Goal: Book appointment/travel/reservation: Book appointment/travel/reservation

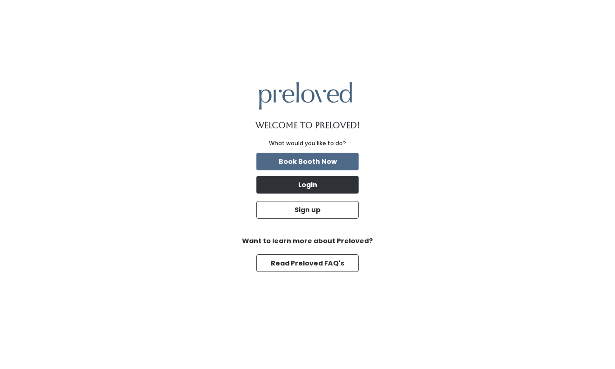
click at [320, 186] on button "Login" at bounding box center [307, 185] width 102 height 18
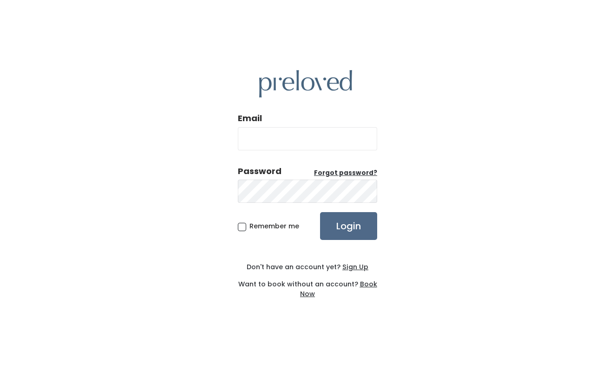
type input "katiecra84@gmail.com"
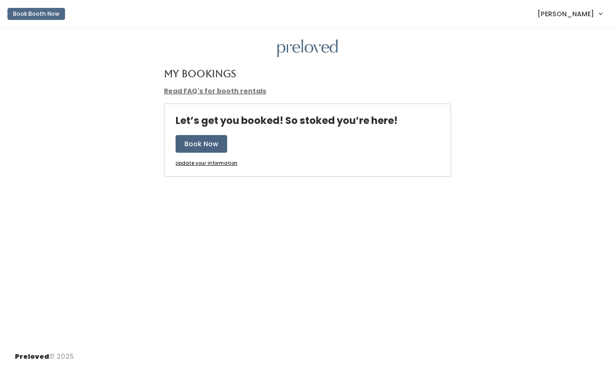
click at [214, 149] on button "Book Now" at bounding box center [202, 144] width 52 height 18
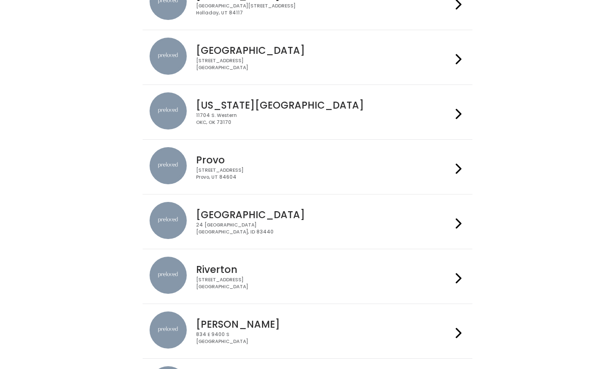
scroll to position [275, 0]
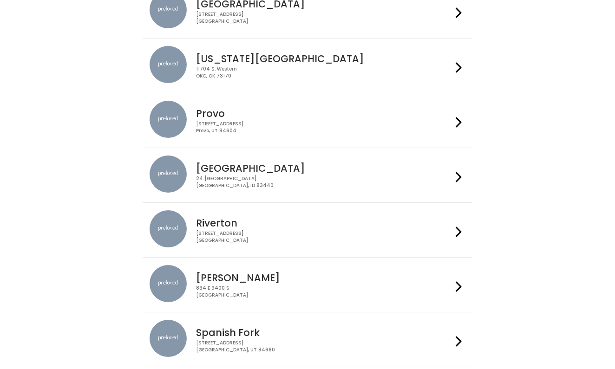
click at [271, 72] on div "11704 S. Western OKC, OK 73170" at bounding box center [324, 72] width 256 height 13
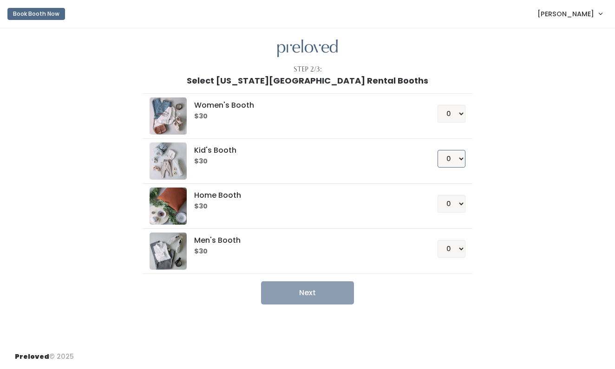
click at [458, 153] on select "0 1 2 3 4" at bounding box center [452, 159] width 28 height 18
select select "1"
click at [312, 305] on div "Step 2/3: Select Oklahoma City Rental Booths Women's Booth $30 0 1 2 3 4 Kid's …" at bounding box center [307, 186] width 615 height 316
click at [313, 294] on button "Next" at bounding box center [307, 293] width 93 height 23
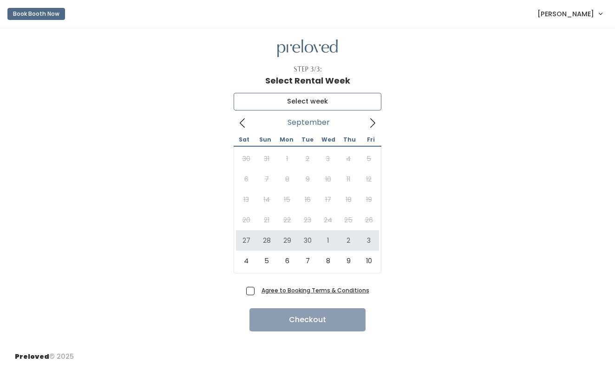
type input "[DATE] to [DATE]"
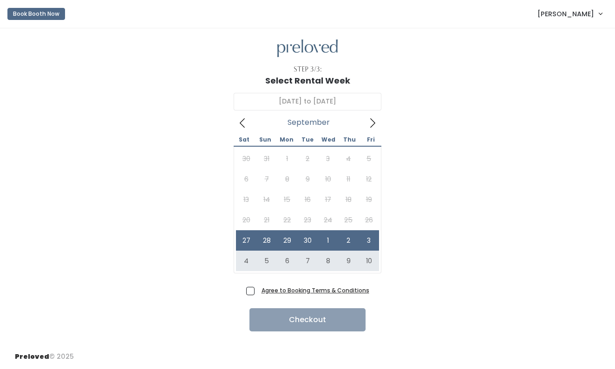
click at [295, 288] on u "Agree to Booking Terms & Conditions" at bounding box center [316, 291] width 108 height 8
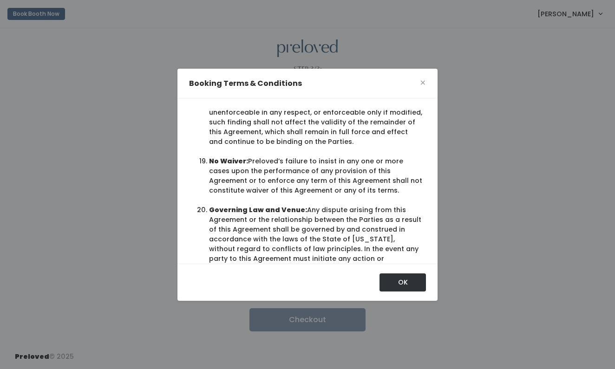
scroll to position [1904, 0]
click at [399, 284] on button "OK" at bounding box center [403, 283] width 46 height 18
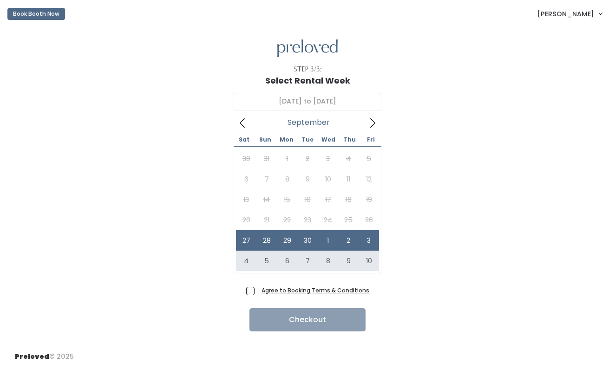
click at [258, 291] on span "Agree to Booking Terms & Conditions" at bounding box center [314, 290] width 112 height 9
click at [258, 291] on input "Agree to Booking Terms & Conditions" at bounding box center [261, 289] width 6 height 6
checkbox input "true"
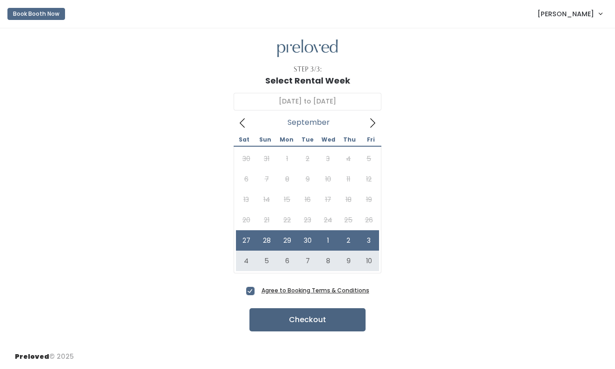
click at [280, 316] on button "Checkout" at bounding box center [307, 319] width 116 height 23
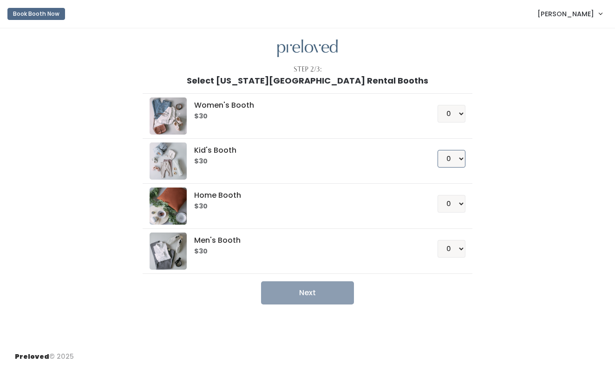
select select "1"
click at [327, 291] on button "Next" at bounding box center [307, 293] width 93 height 23
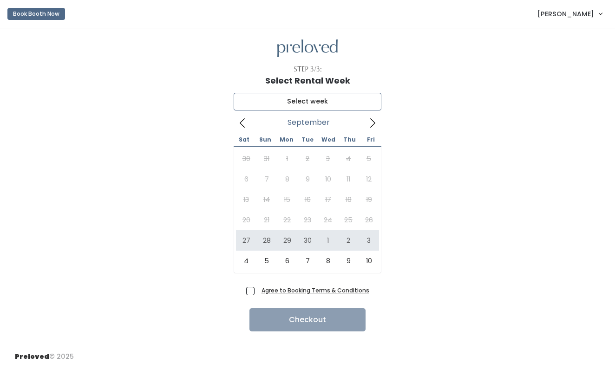
type input "September 27 to October 3"
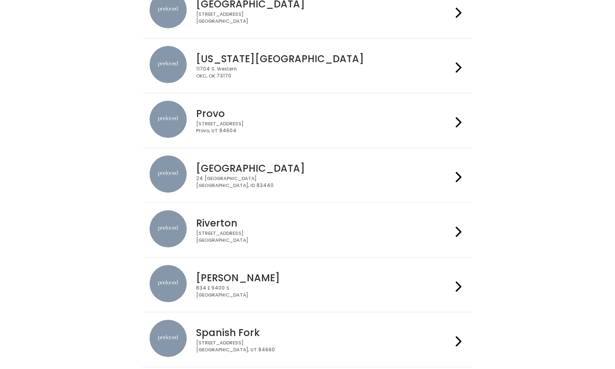
click at [374, 70] on div "11704 S. Western OKC, OK 73170" at bounding box center [324, 72] width 256 height 13
click at [297, 76] on div "11704 S. Western OKC, OK 73170" at bounding box center [324, 72] width 256 height 13
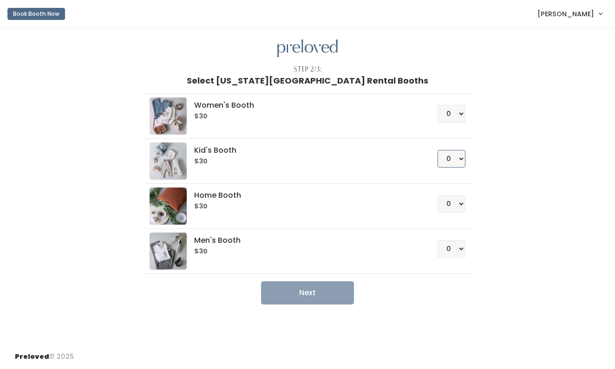
select select "1"
click at [327, 293] on button "Next" at bounding box center [307, 293] width 93 height 23
click at [323, 292] on button "Next" at bounding box center [307, 293] width 93 height 23
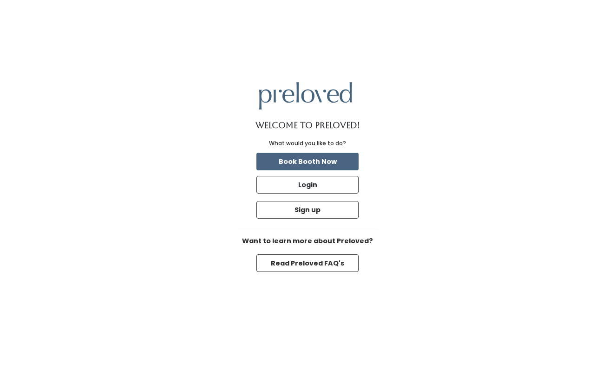
click at [331, 164] on button "Book Booth Now" at bounding box center [307, 162] width 102 height 18
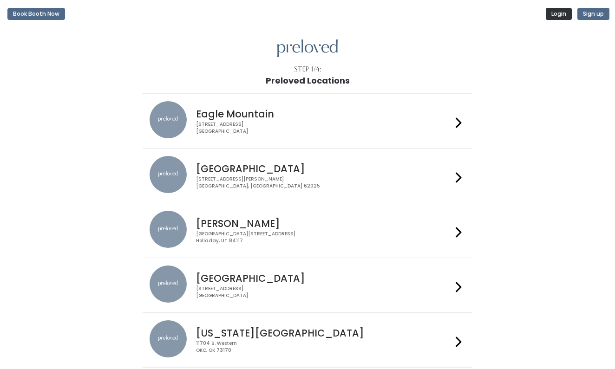
click at [557, 12] on button "Login" at bounding box center [559, 14] width 26 height 12
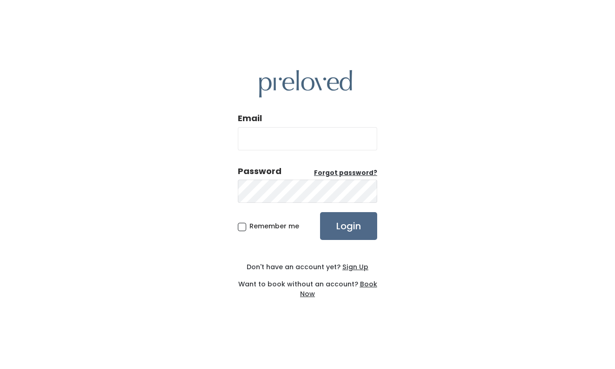
click at [0, 369] on com-1password-button at bounding box center [0, 369] width 0 height 0
type input "[EMAIL_ADDRESS][DOMAIN_NAME]"
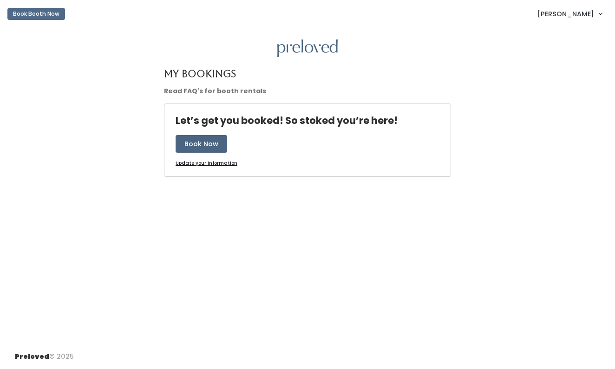
click at [203, 142] on button "Book Now" at bounding box center [202, 144] width 52 height 18
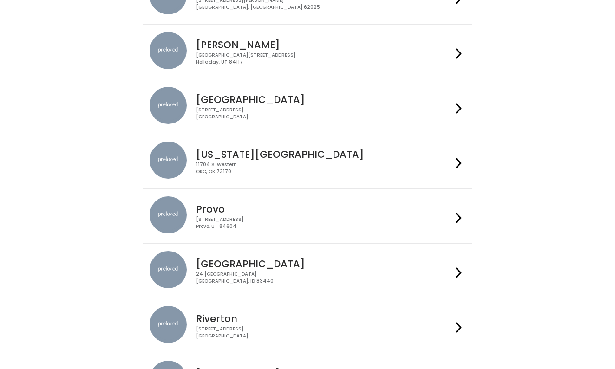
scroll to position [203, 0]
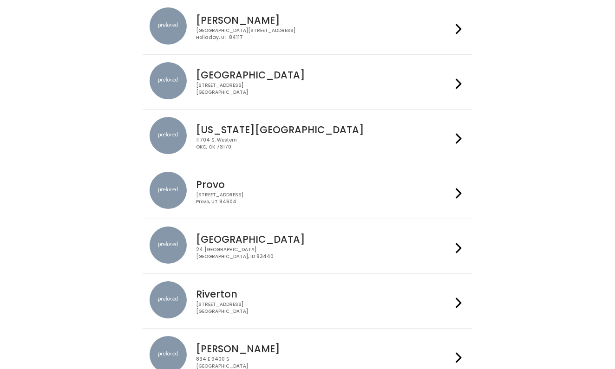
click at [324, 138] on div "11704 S. Western OKC, OK 73170" at bounding box center [324, 143] width 256 height 13
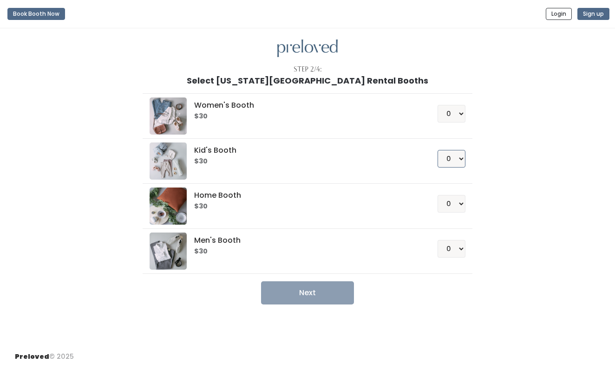
select select "1"
click at [339, 292] on button "Next" at bounding box center [307, 293] width 93 height 23
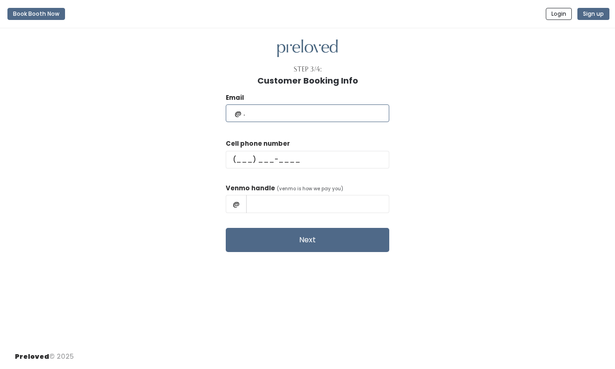
type input "[EMAIL_ADDRESS][DOMAIN_NAME]"
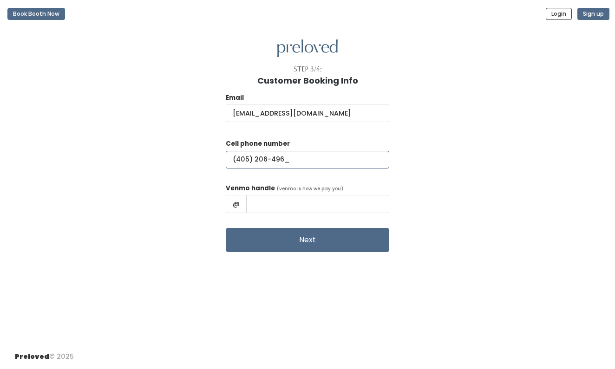
type input "[PHONE_NUMBER]"
click at [265, 208] on input "text" at bounding box center [317, 204] width 143 height 18
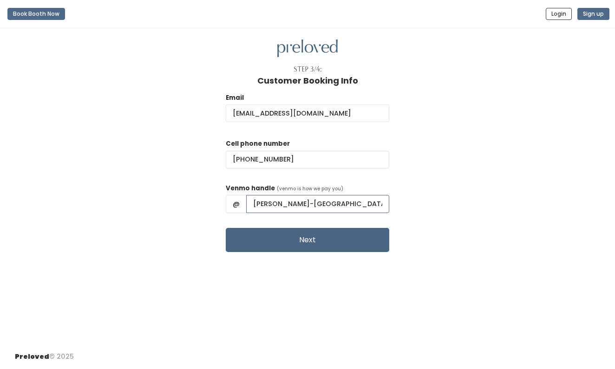
type input "Katie-Aldridge-OK"
click at [277, 237] on button "Next" at bounding box center [308, 240] width 164 height 24
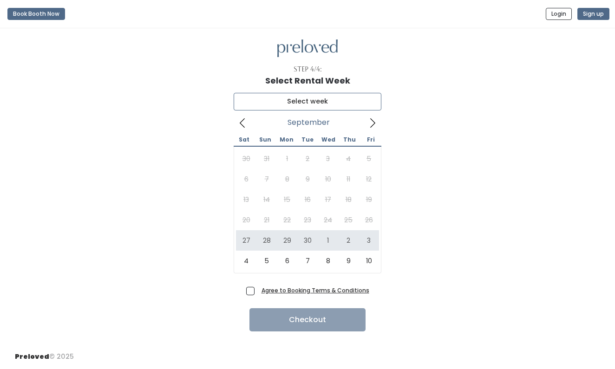
type input "[DATE] to [DATE]"
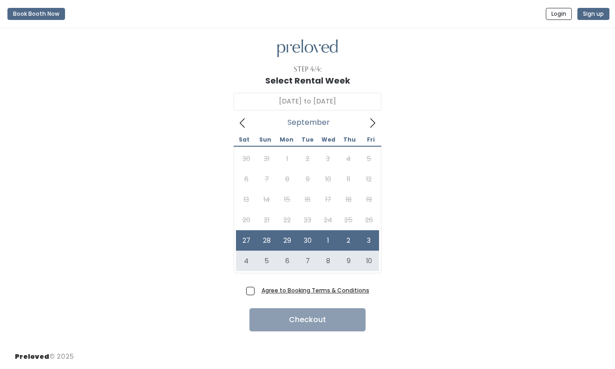
click at [258, 291] on span "Agree to Booking Terms & Conditions" at bounding box center [314, 290] width 112 height 9
click at [258, 291] on input "Agree to Booking Terms & Conditions" at bounding box center [261, 289] width 6 height 6
checkbox input "true"
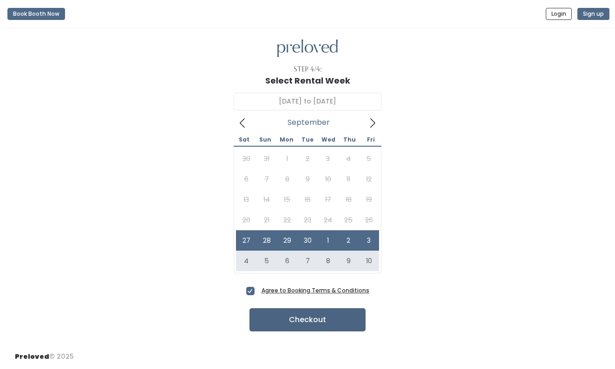
click at [284, 318] on button "Checkout" at bounding box center [307, 319] width 116 height 23
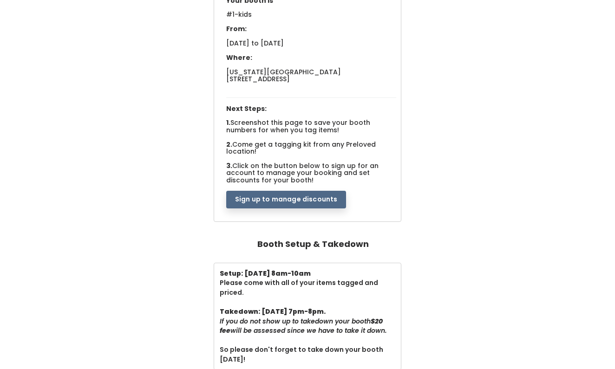
scroll to position [109, 0]
click at [299, 193] on button "Sign up to manage discounts" at bounding box center [286, 200] width 120 height 18
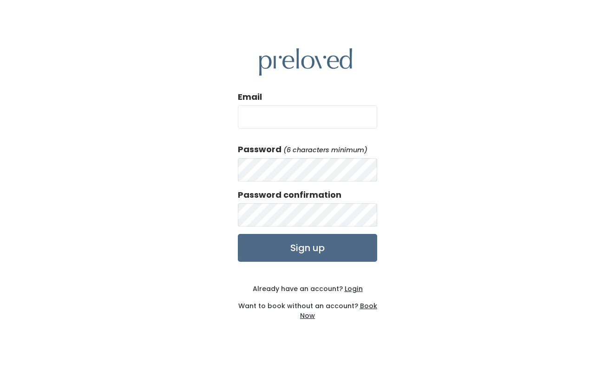
click at [301, 118] on input "Email" at bounding box center [307, 116] width 139 height 23
click at [0, 369] on com-1password-button at bounding box center [0, 369] width 0 height 0
type input "katiecra84@gmail.com"
click at [348, 289] on u "Login" at bounding box center [354, 288] width 18 height 9
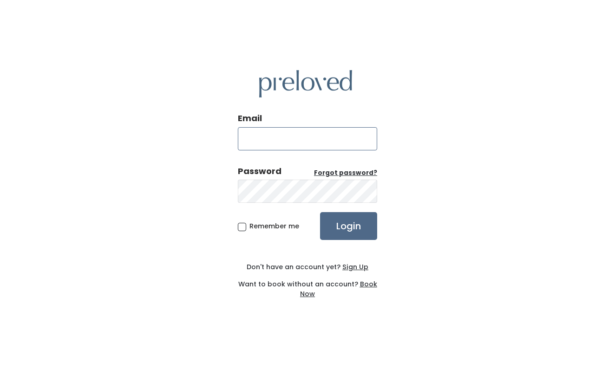
type input "[EMAIL_ADDRESS][DOMAIN_NAME]"
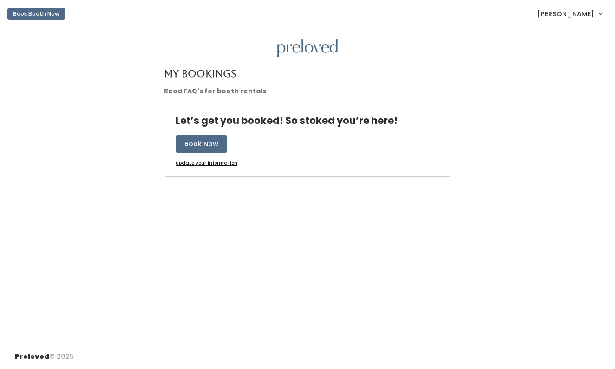
click at [573, 9] on span "[PERSON_NAME]" at bounding box center [566, 14] width 57 height 10
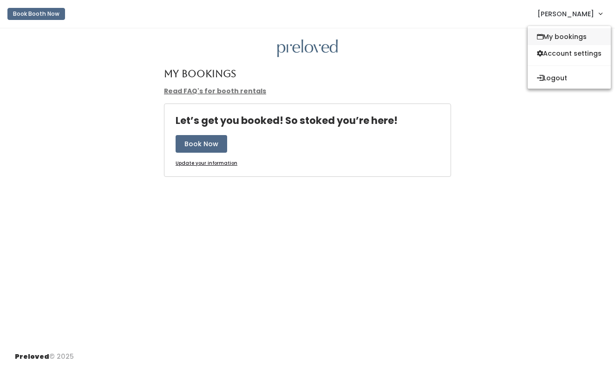
click at [568, 33] on link "My bookings" at bounding box center [569, 36] width 83 height 17
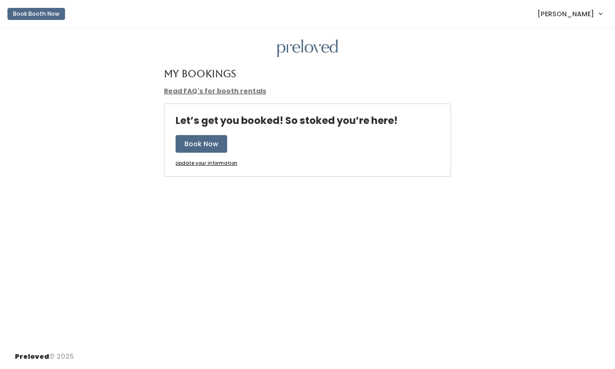
click at [572, 13] on span "[PERSON_NAME]" at bounding box center [566, 14] width 57 height 10
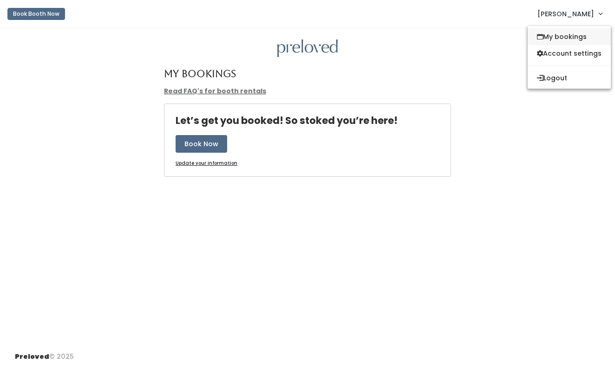
click at [558, 38] on link "My bookings" at bounding box center [569, 36] width 83 height 17
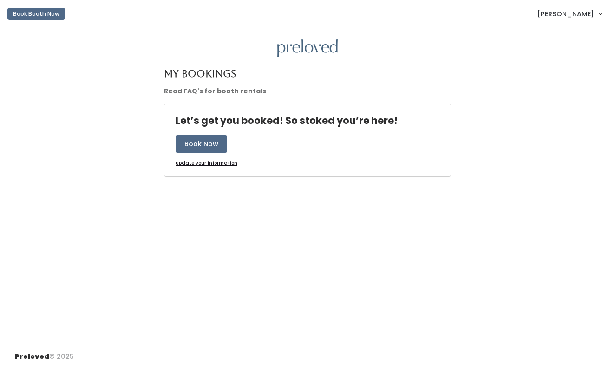
click at [581, 13] on span "[PERSON_NAME]" at bounding box center [566, 14] width 57 height 10
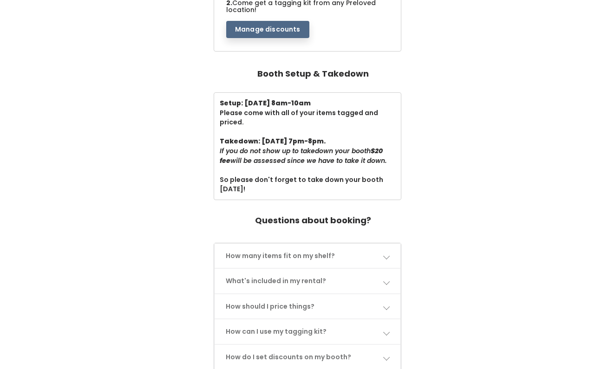
scroll to position [254, 0]
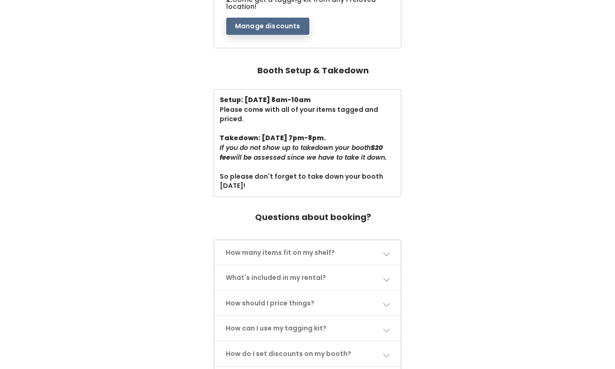
click at [341, 247] on link "How many items fit on my shelf?" at bounding box center [308, 253] width 186 height 25
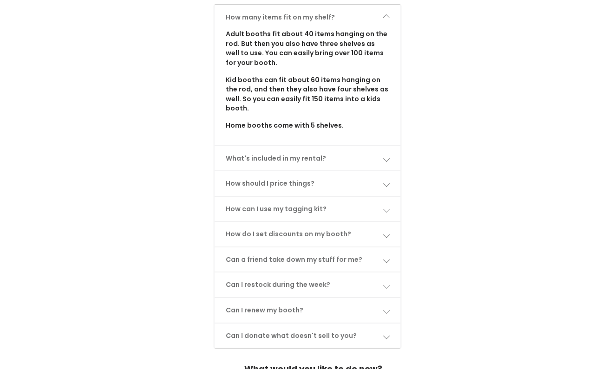
scroll to position [490, 0]
click at [354, 171] on link "How should I price things?" at bounding box center [308, 183] width 186 height 25
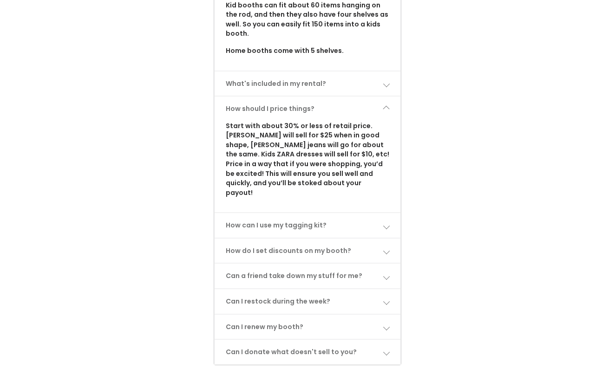
scroll to position [565, 0]
click at [357, 212] on link "How can I use my tagging kit?" at bounding box center [308, 224] width 186 height 25
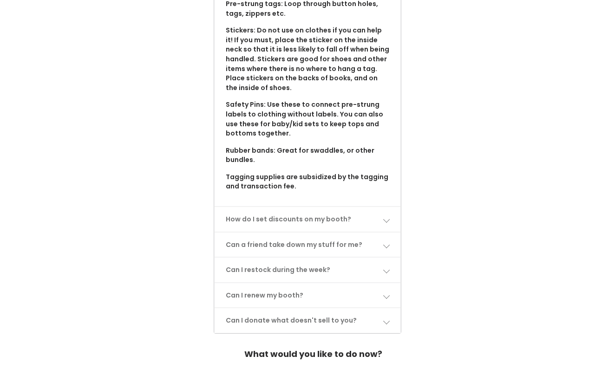
scroll to position [857, 0]
click at [351, 257] on link "Can I restock during the week?" at bounding box center [308, 269] width 186 height 25
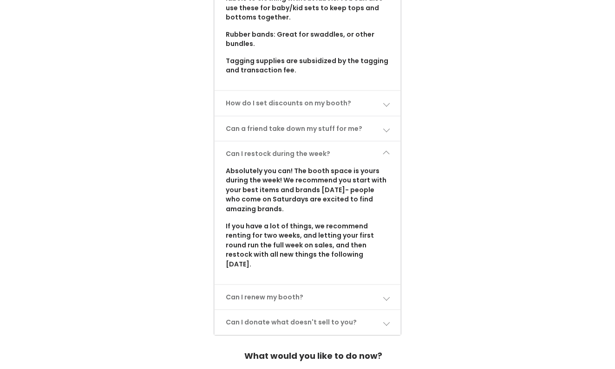
scroll to position [972, 0]
click at [334, 310] on link "Can I donate what doesn't sell to you?" at bounding box center [308, 322] width 186 height 25
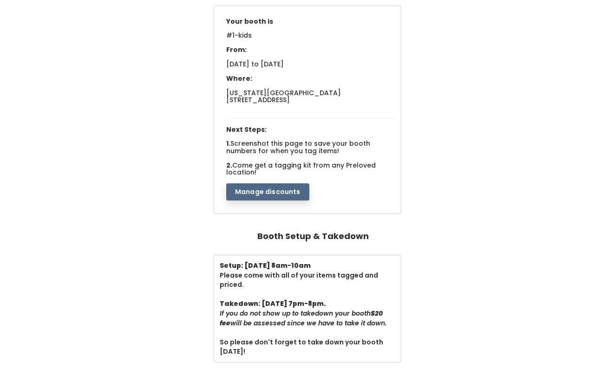
scroll to position [86, 0]
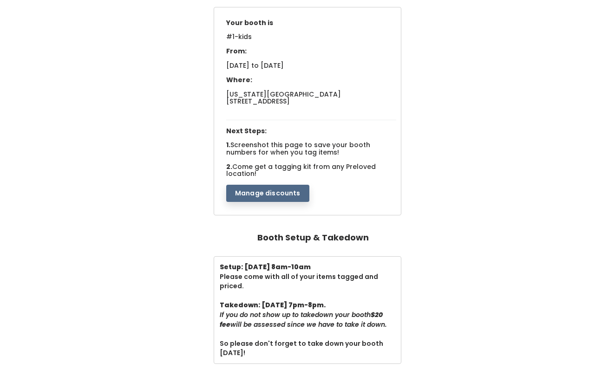
click at [285, 190] on button "Manage discounts" at bounding box center [267, 194] width 83 height 18
click at [269, 187] on button "Manage discounts" at bounding box center [267, 194] width 83 height 18
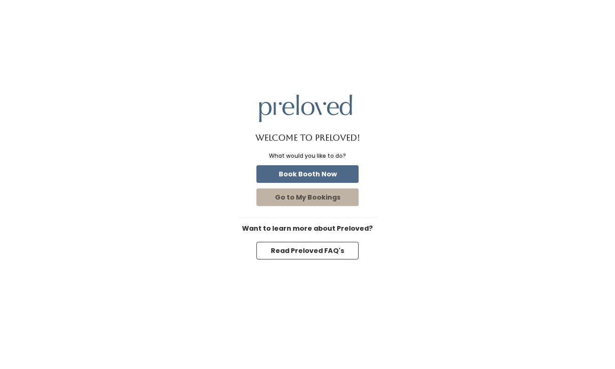
click at [291, 199] on button "Go to My Bookings" at bounding box center [307, 198] width 102 height 18
